Goal: Task Accomplishment & Management: Manage account settings

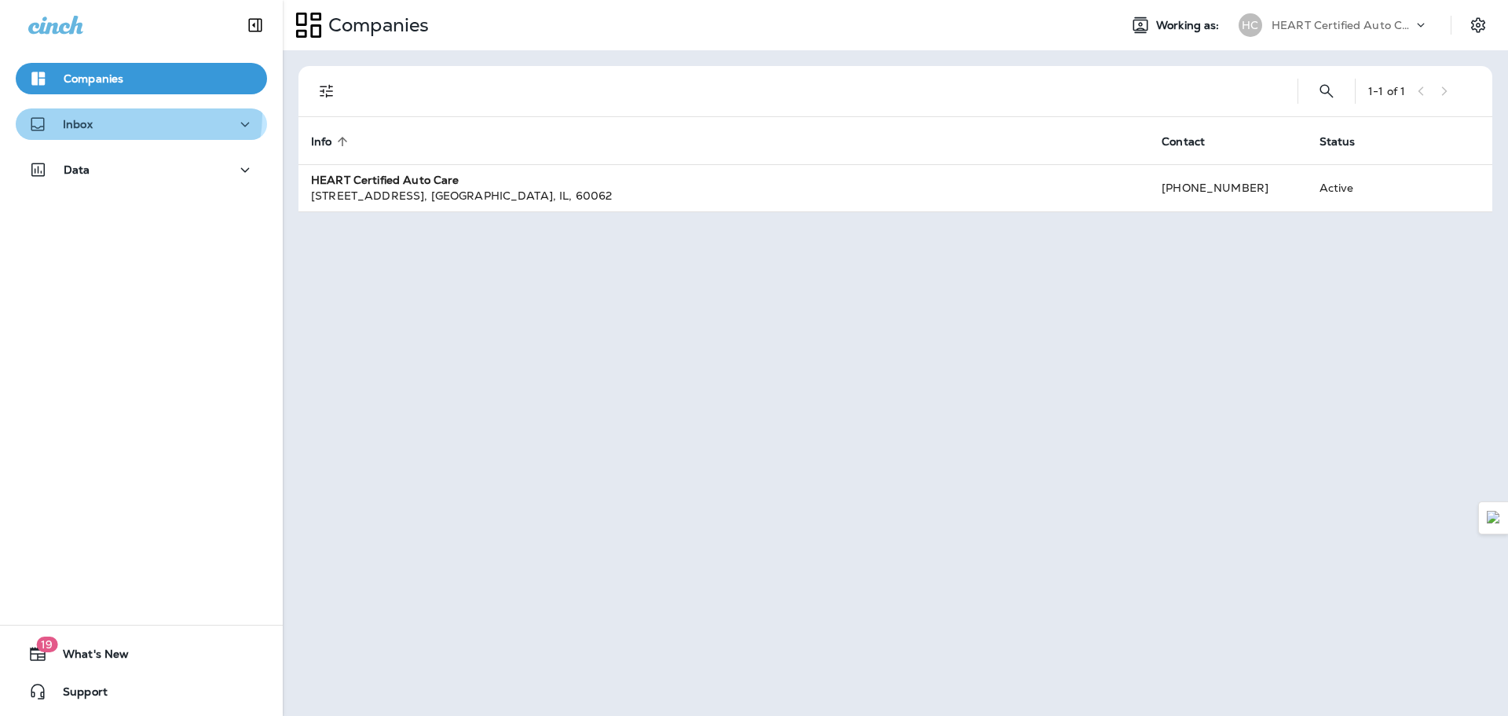
click at [108, 115] on div "Inbox" at bounding box center [141, 125] width 226 height 20
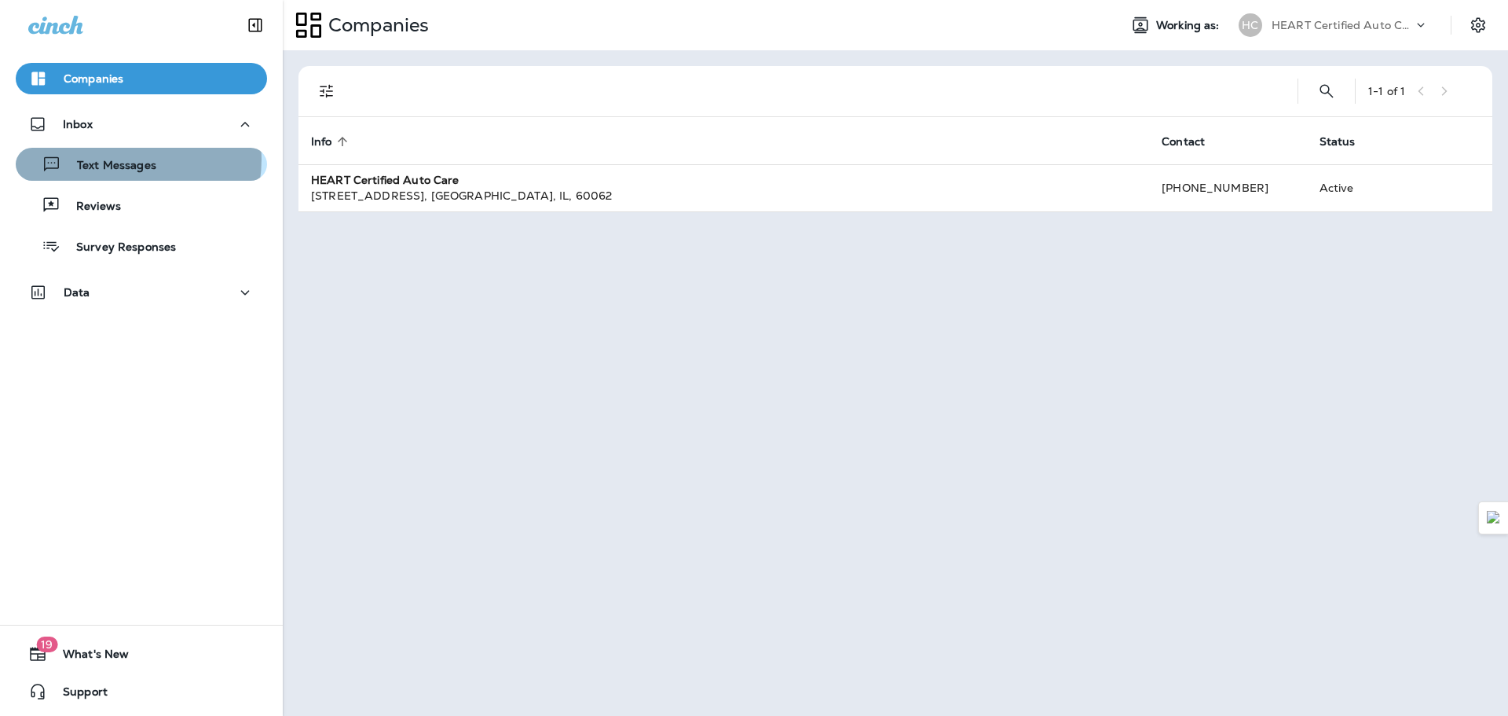
click at [123, 159] on p "Text Messages" at bounding box center [108, 166] width 95 height 15
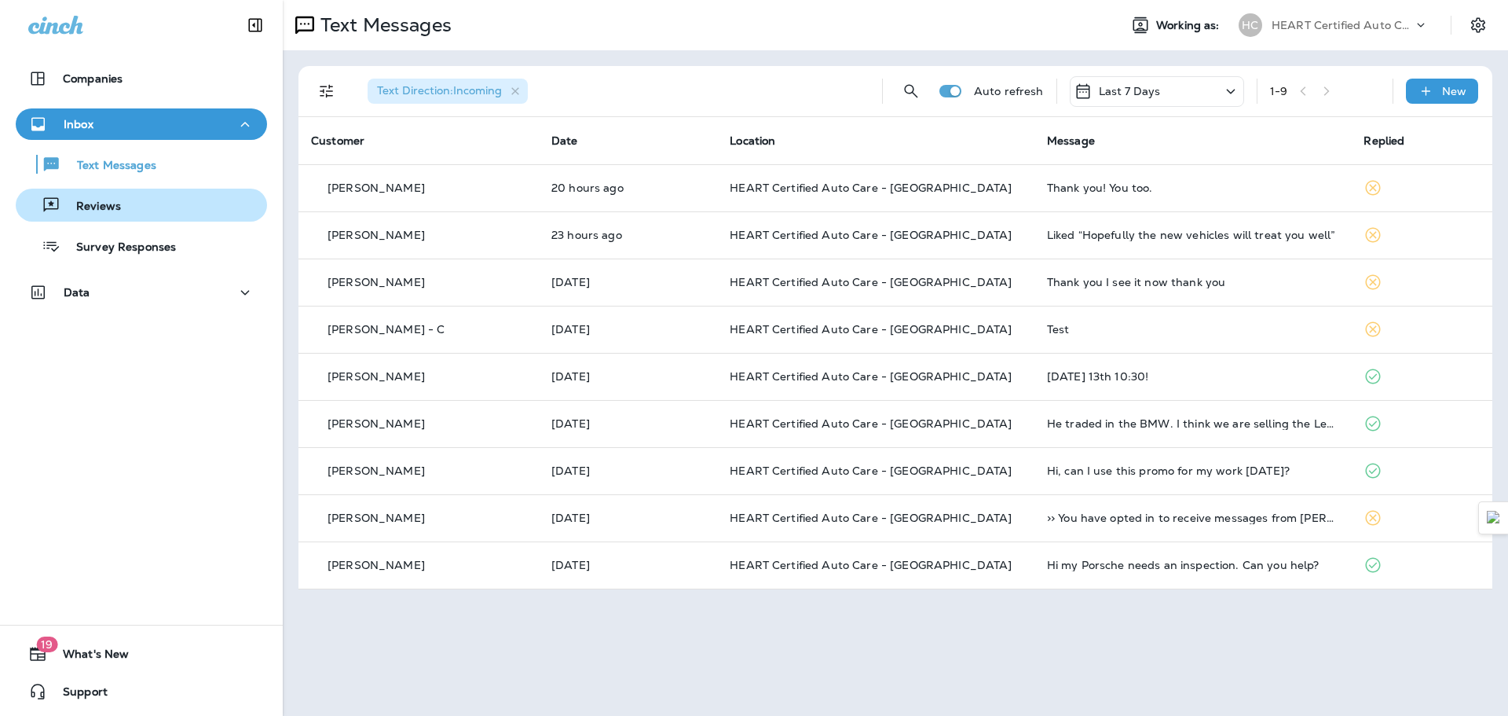
drag, startPoint x: 1500, startPoint y: 145, endPoint x: 90, endPoint y: 200, distance: 1411.2
click at [87, 193] on div "Reviews" at bounding box center [71, 205] width 99 height 24
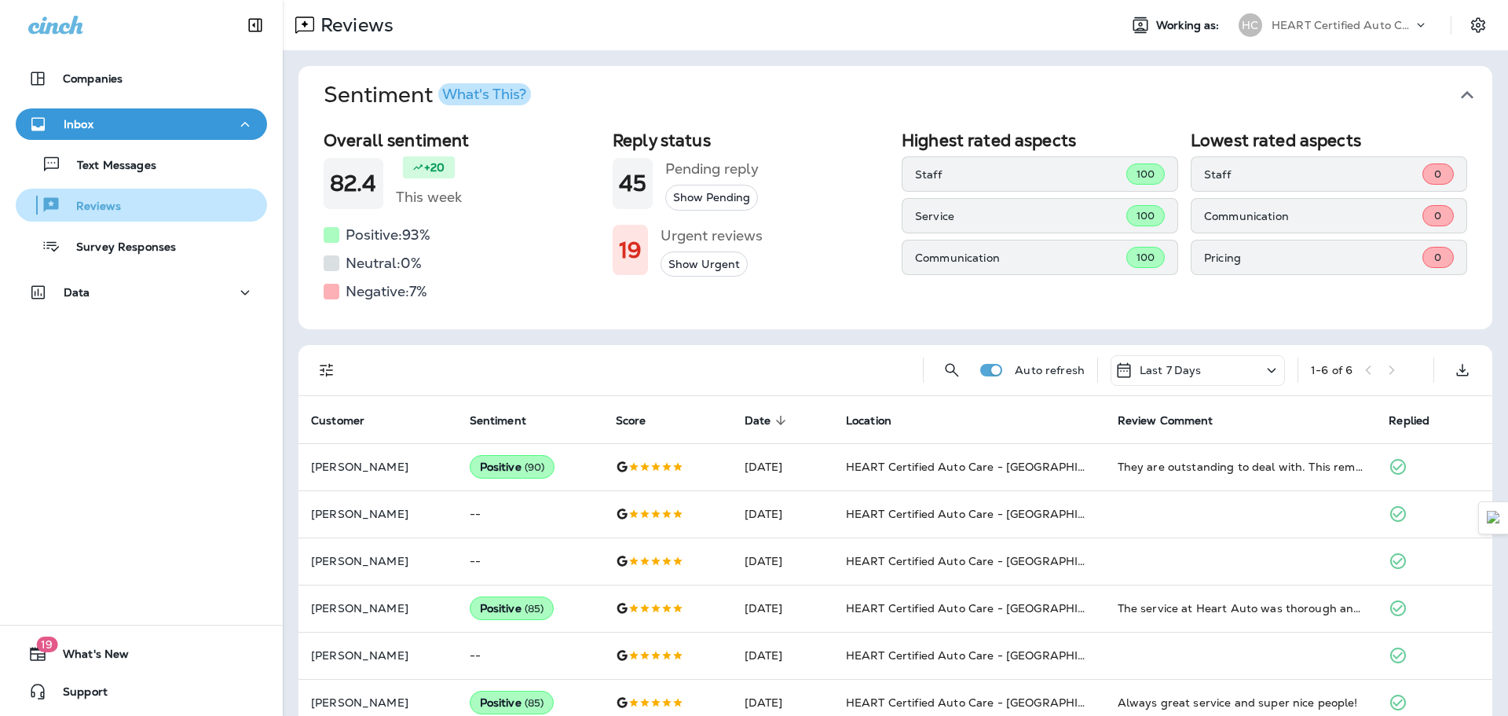
click at [119, 209] on p "Reviews" at bounding box center [90, 207] width 60 height 15
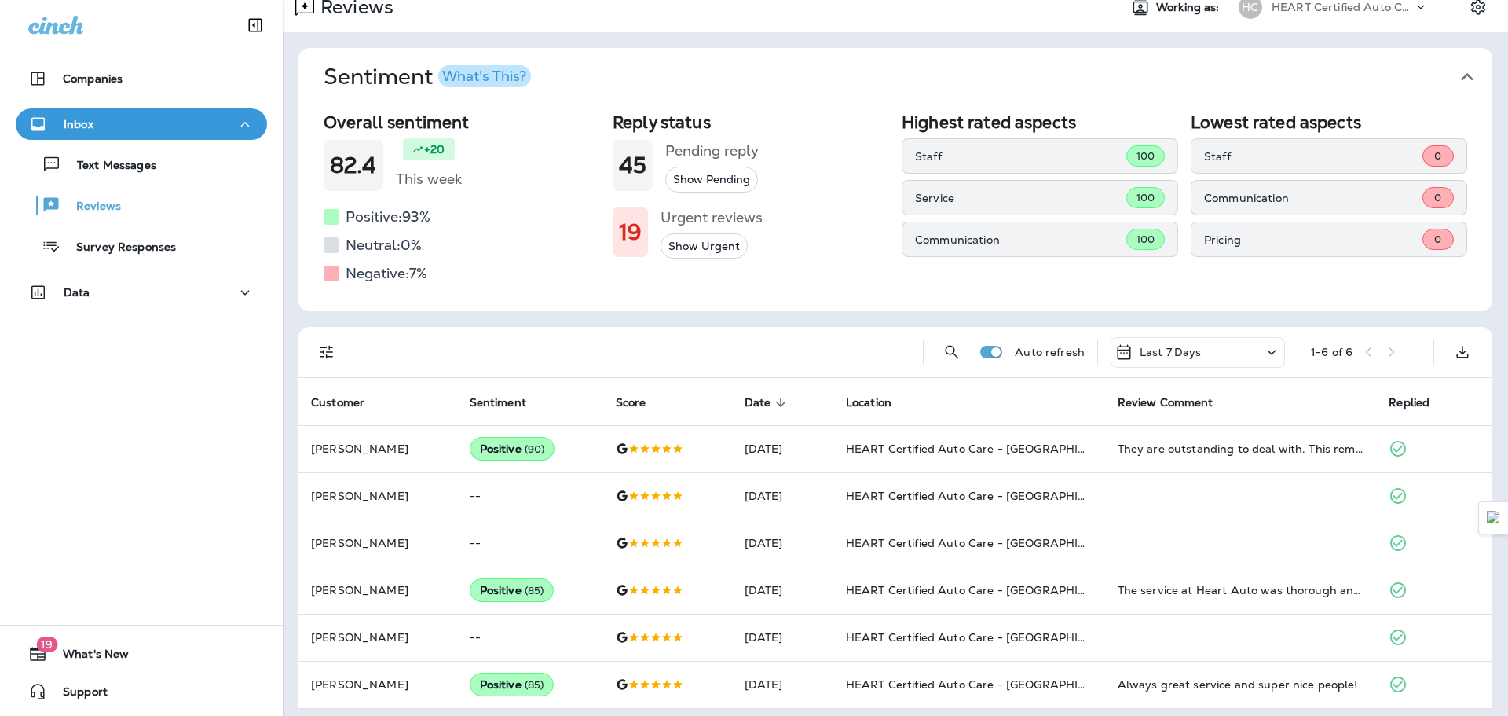
scroll to position [27, 0]
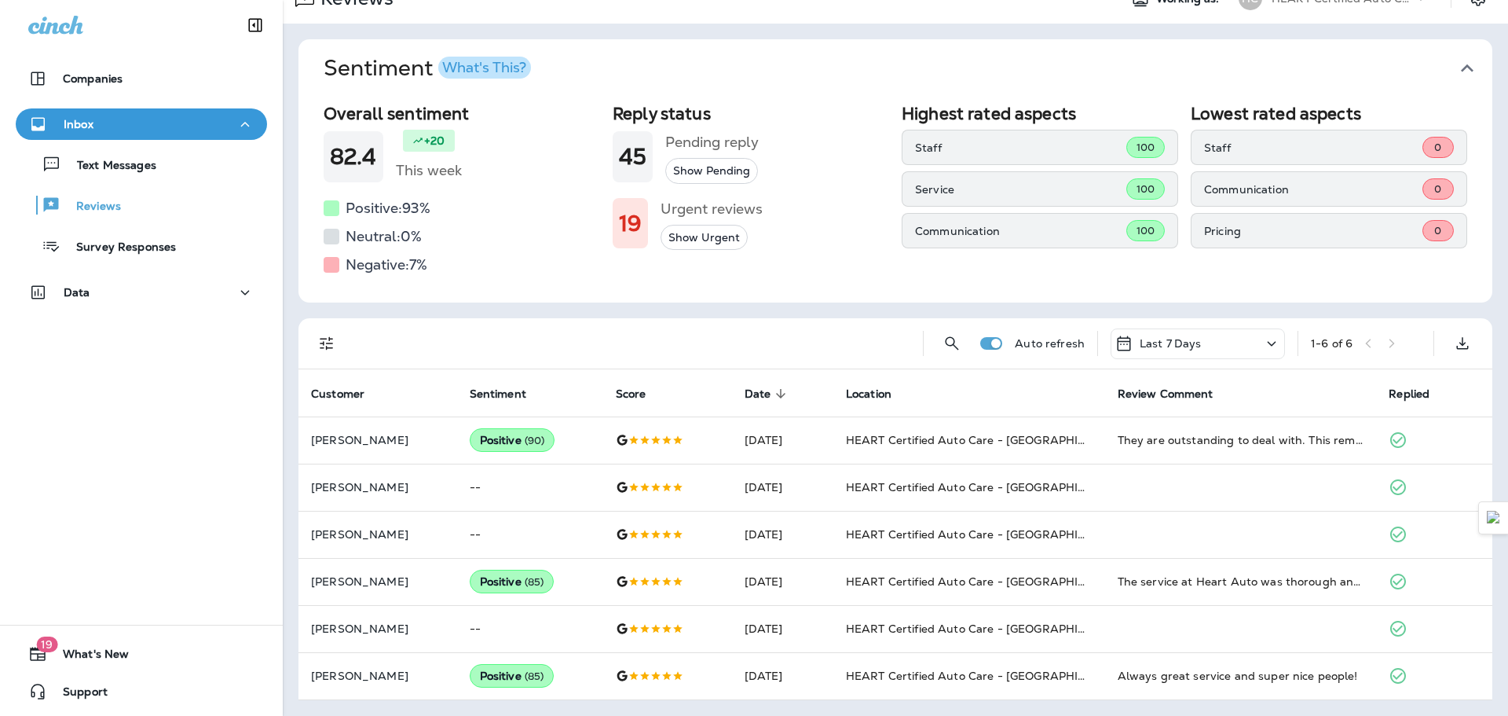
click at [1268, 342] on icon at bounding box center [1272, 343] width 9 height 5
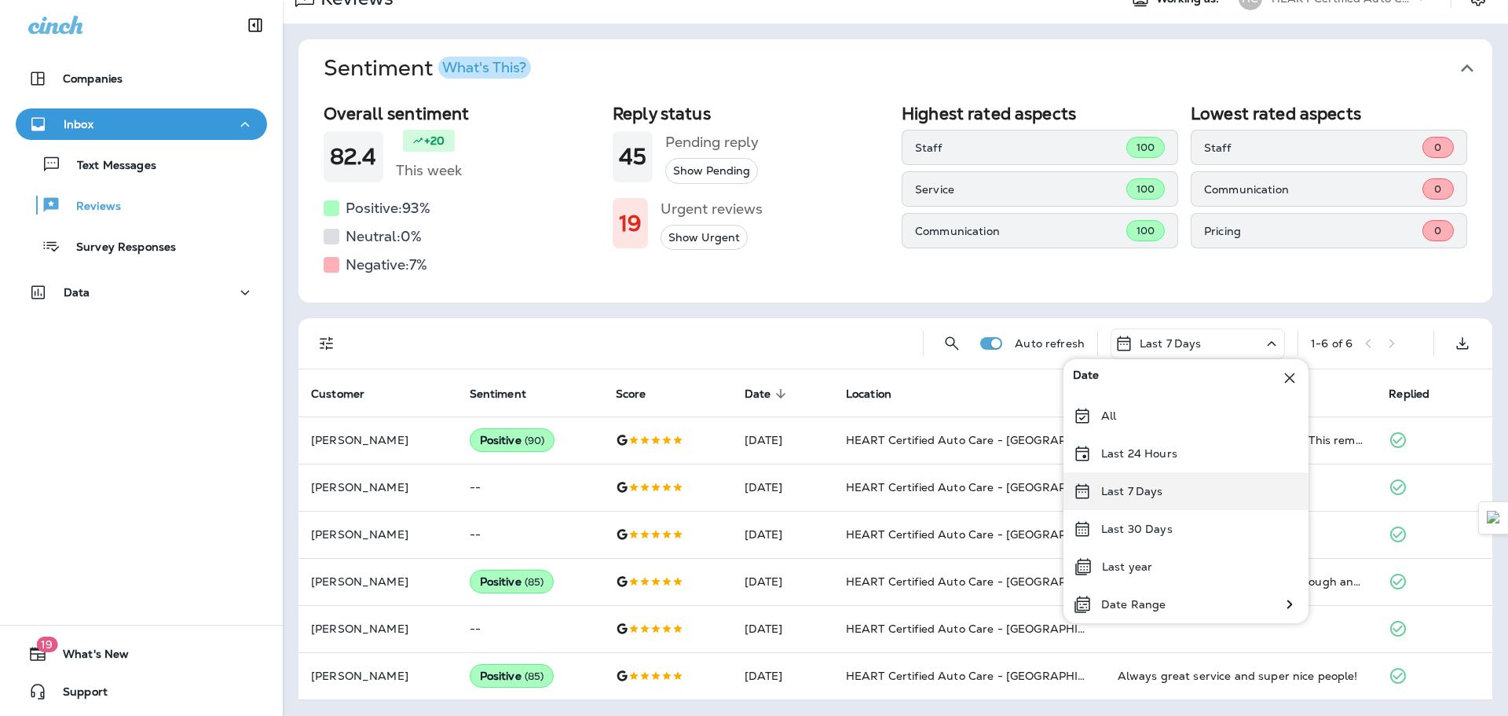
click at [1138, 493] on p "Last 7 Days" at bounding box center [1132, 491] width 62 height 13
